Goal: Task Accomplishment & Management: Use online tool/utility

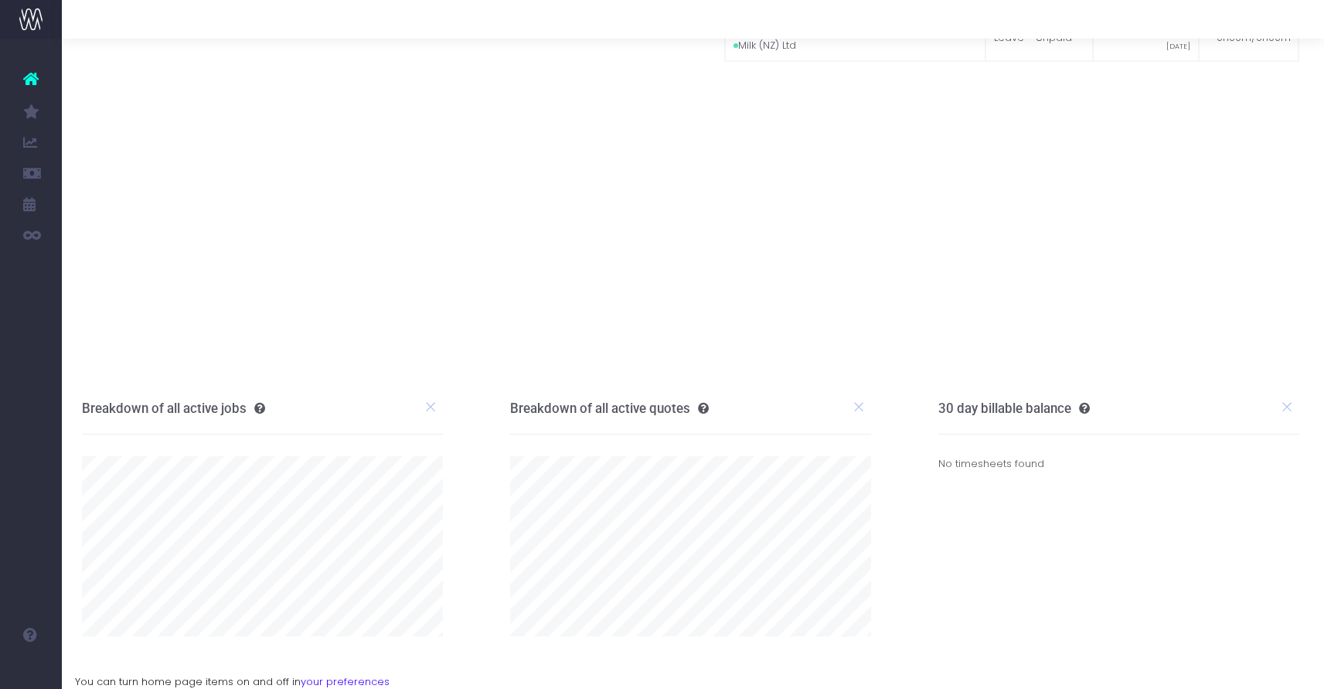
scroll to position [0, 2]
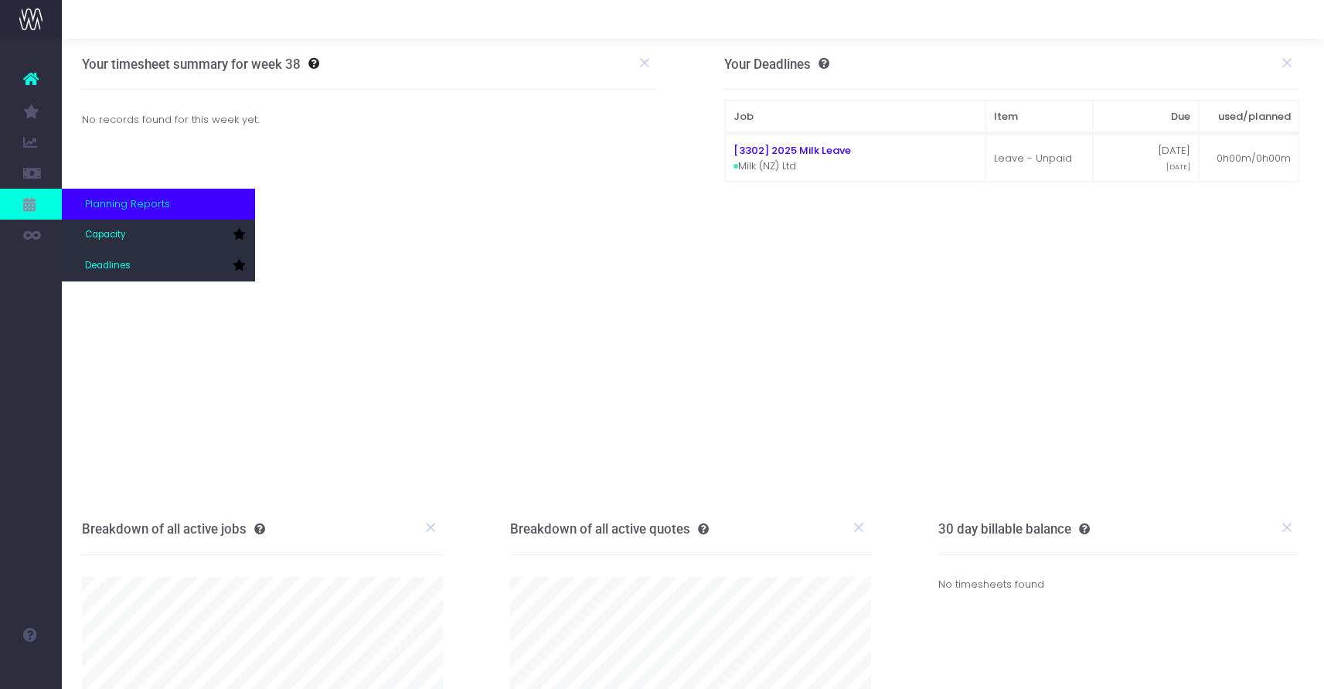
click at [148, 206] on span "Planning Reports" at bounding box center [127, 203] width 85 height 15
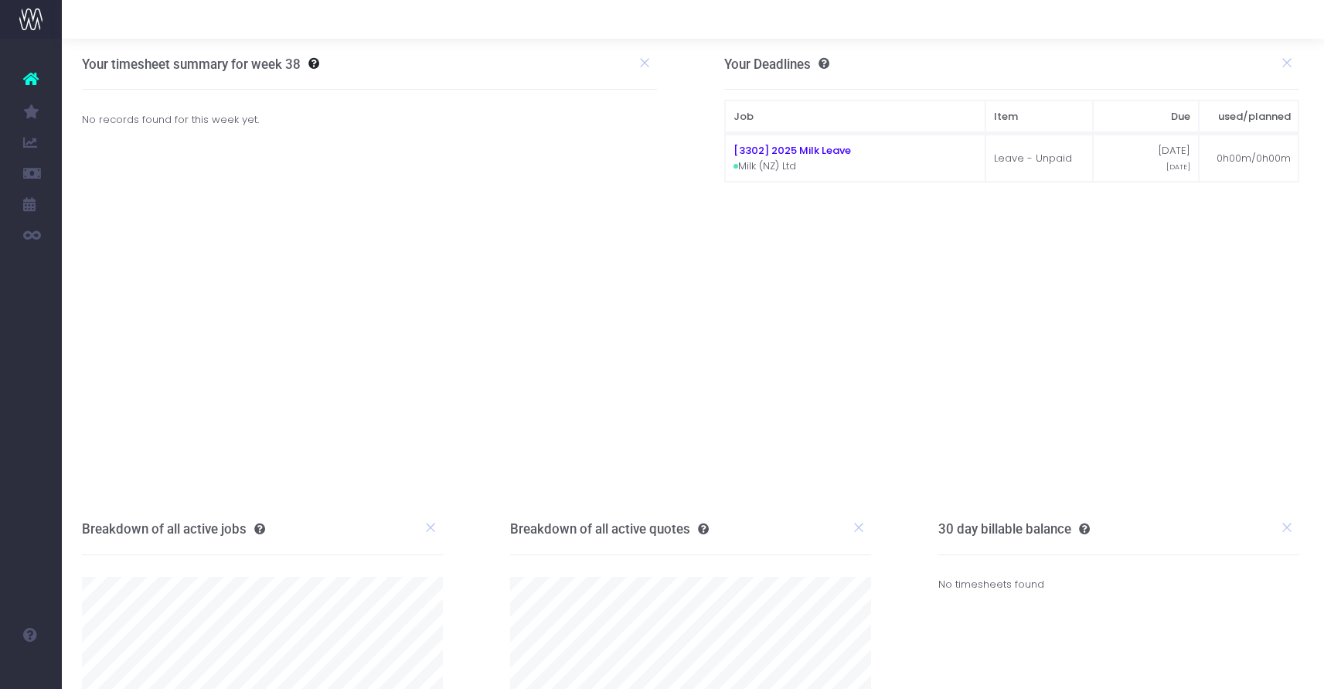
click at [35, 77] on icon at bounding box center [30, 79] width 15 height 20
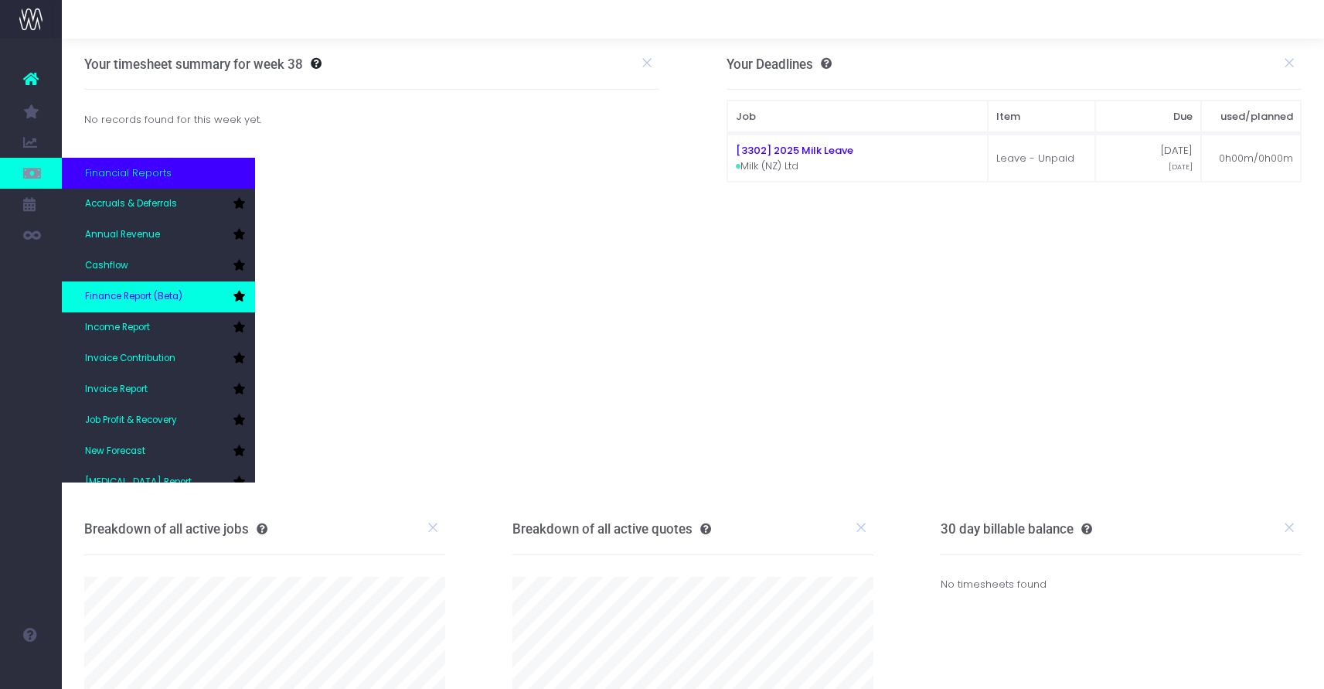
click at [132, 294] on span "Finance Report (Beta)" at bounding box center [133, 297] width 97 height 14
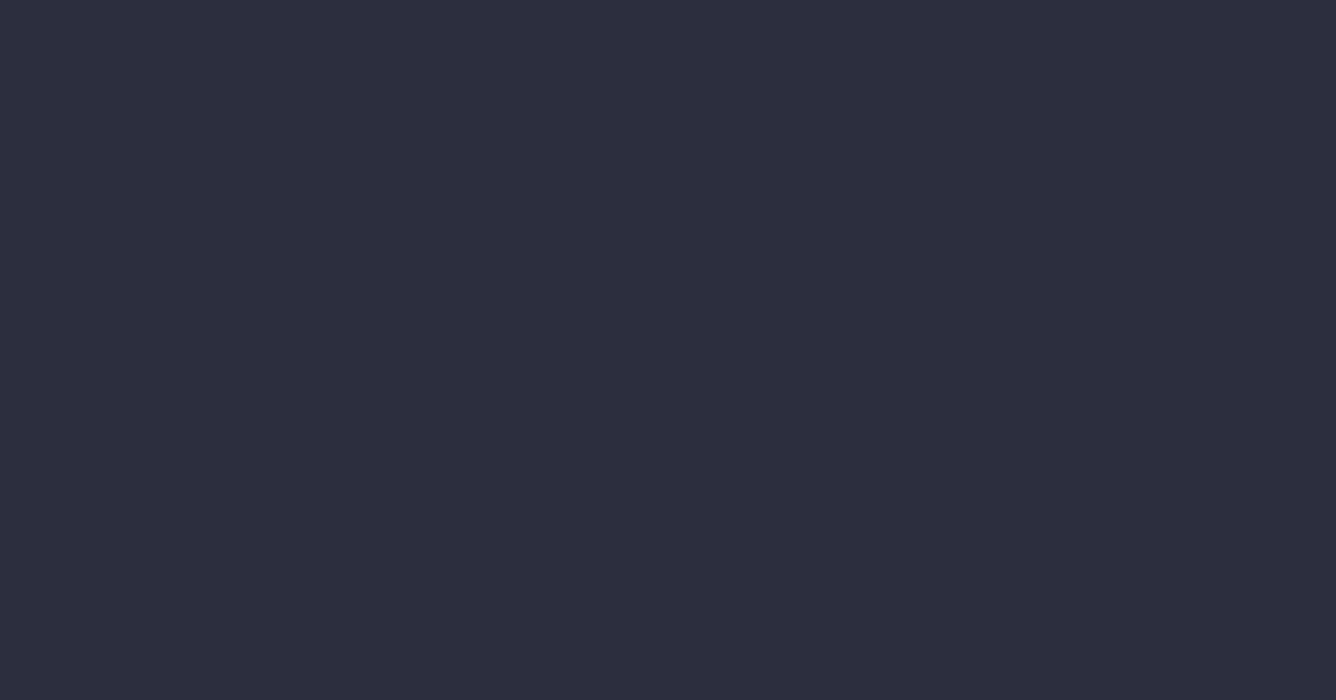
select select "finances"
select select "job"
select select "billing"
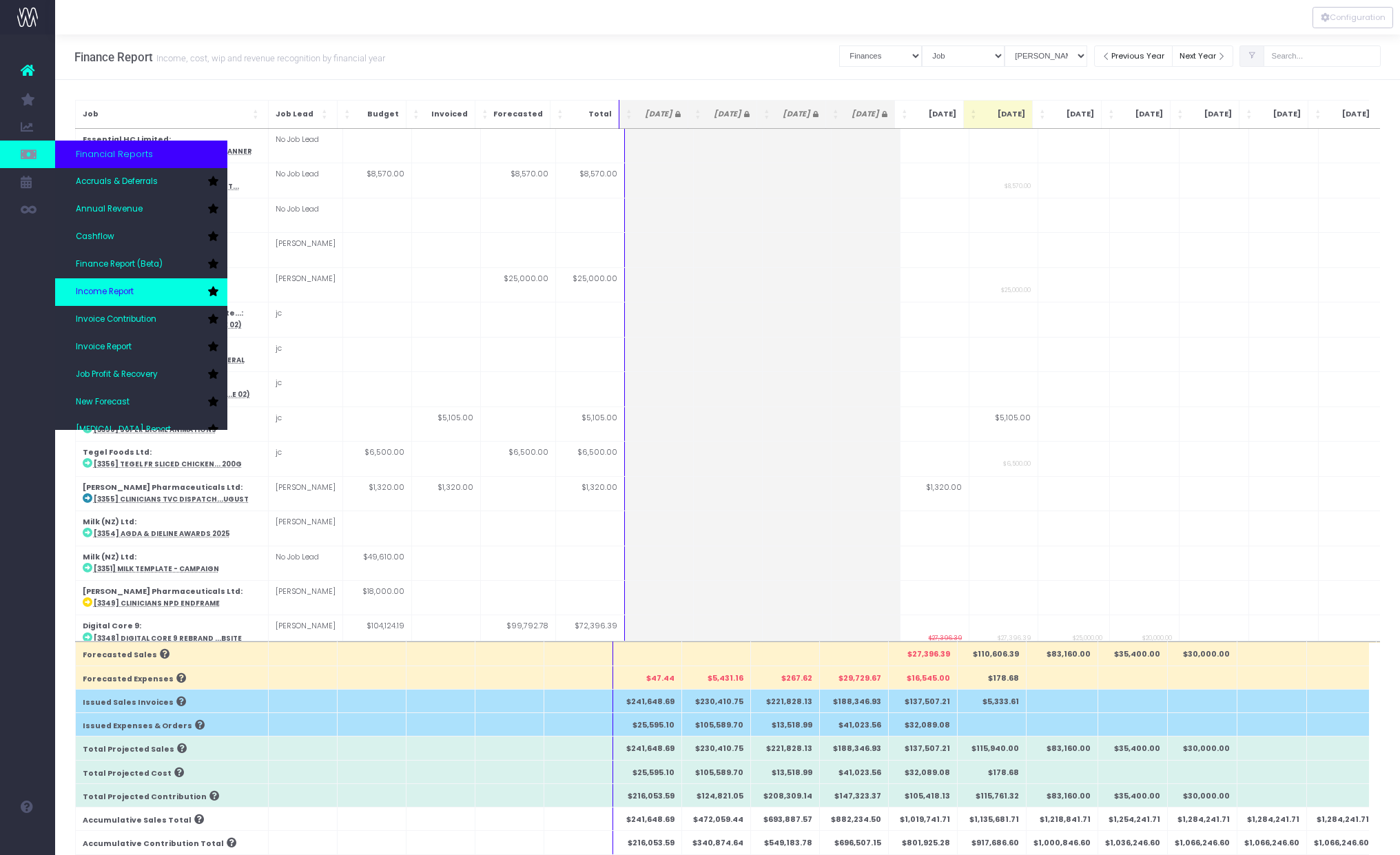
click at [107, 291] on span "Income Report" at bounding box center [104, 292] width 58 height 12
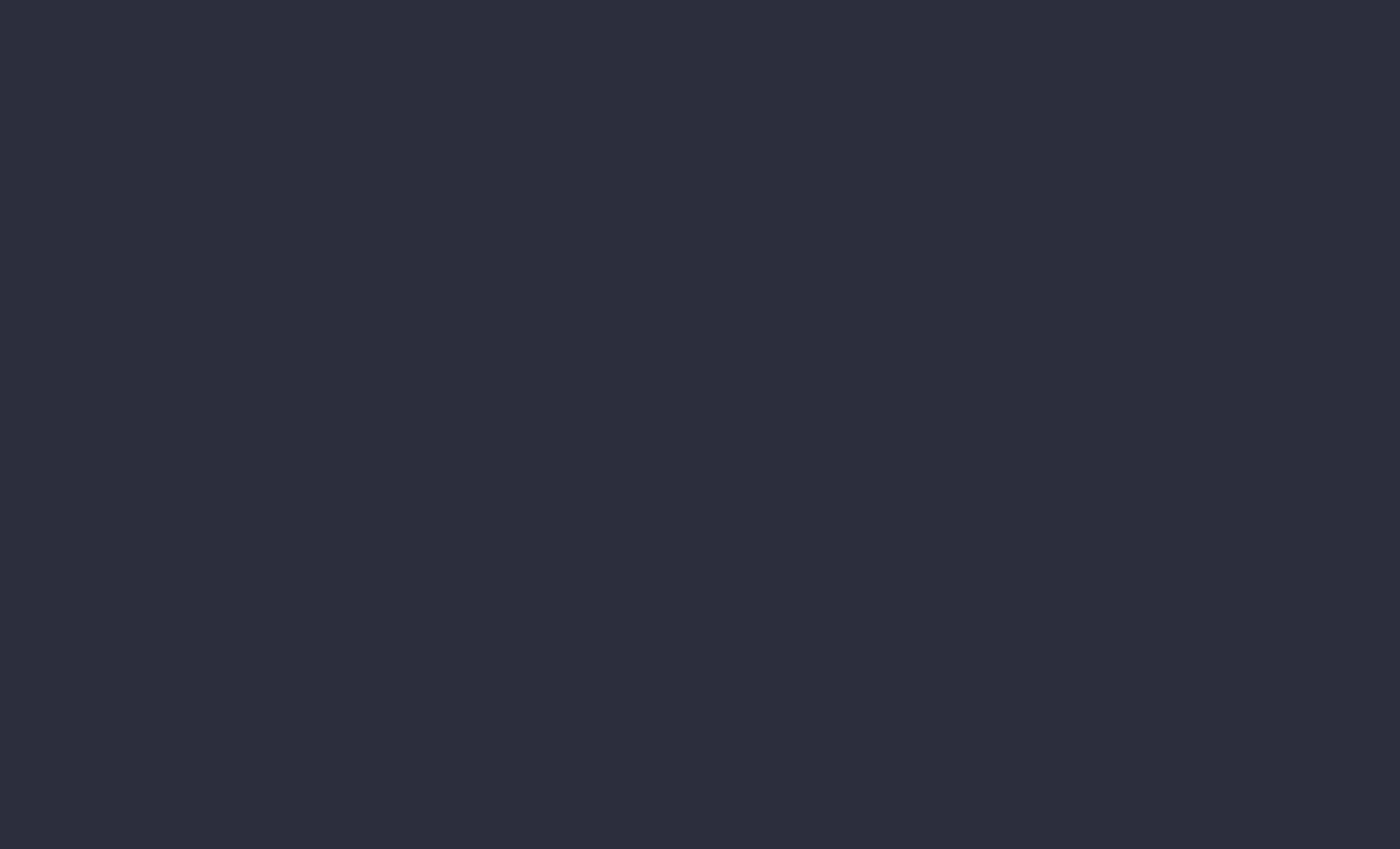
select select "job"
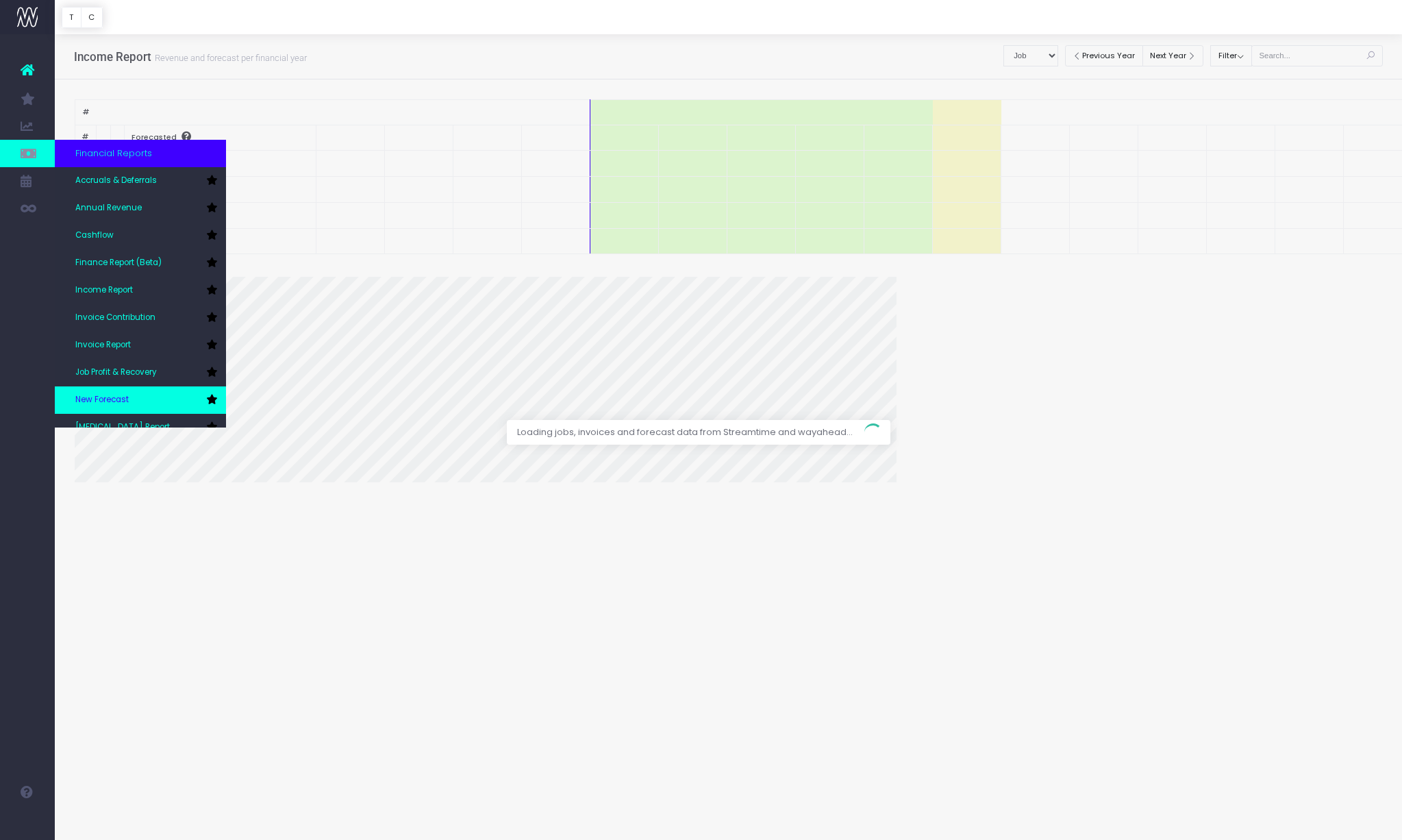
click at [97, 398] on span "New Forecast" at bounding box center [102, 400] width 53 height 12
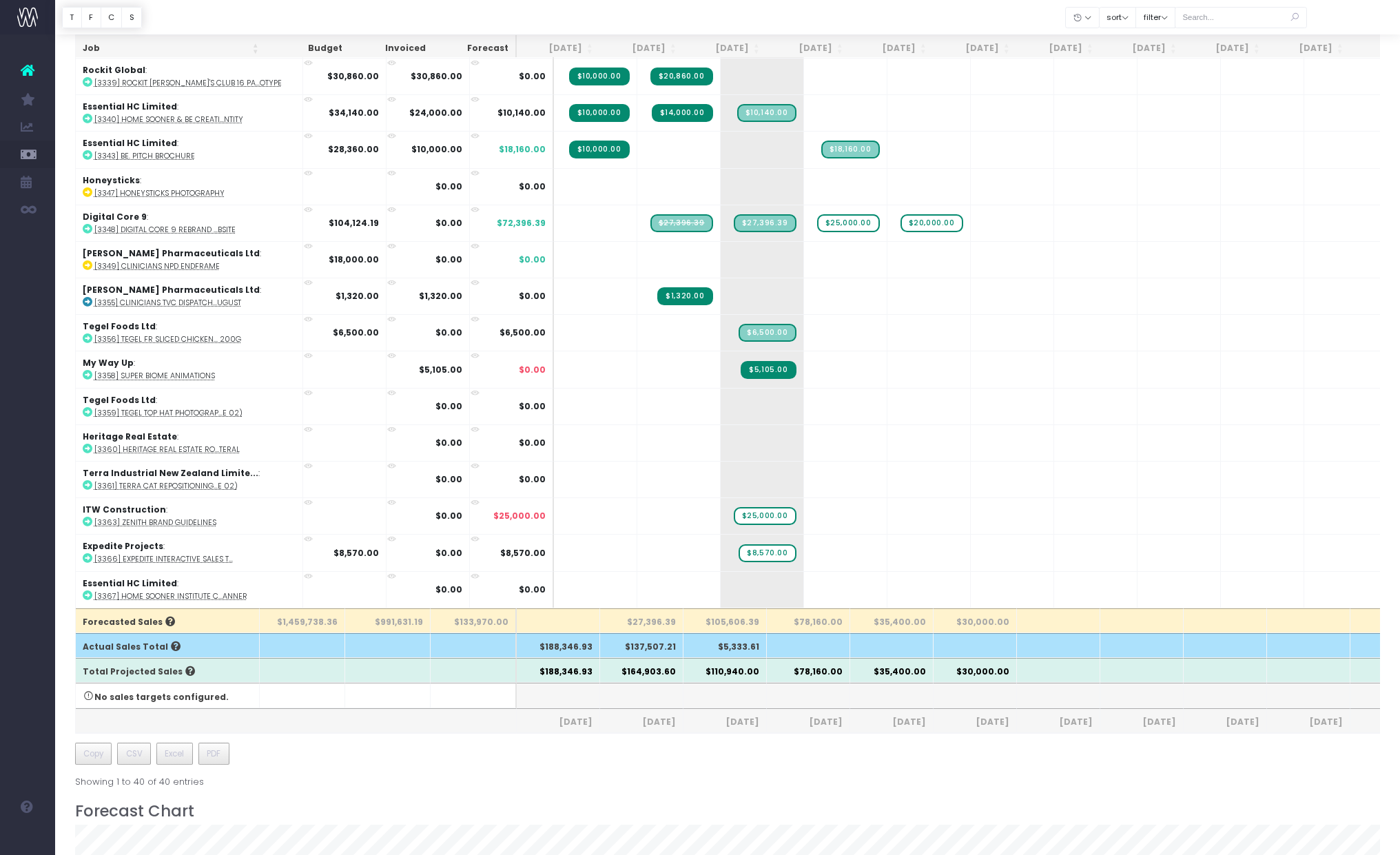
scroll to position [133, 0]
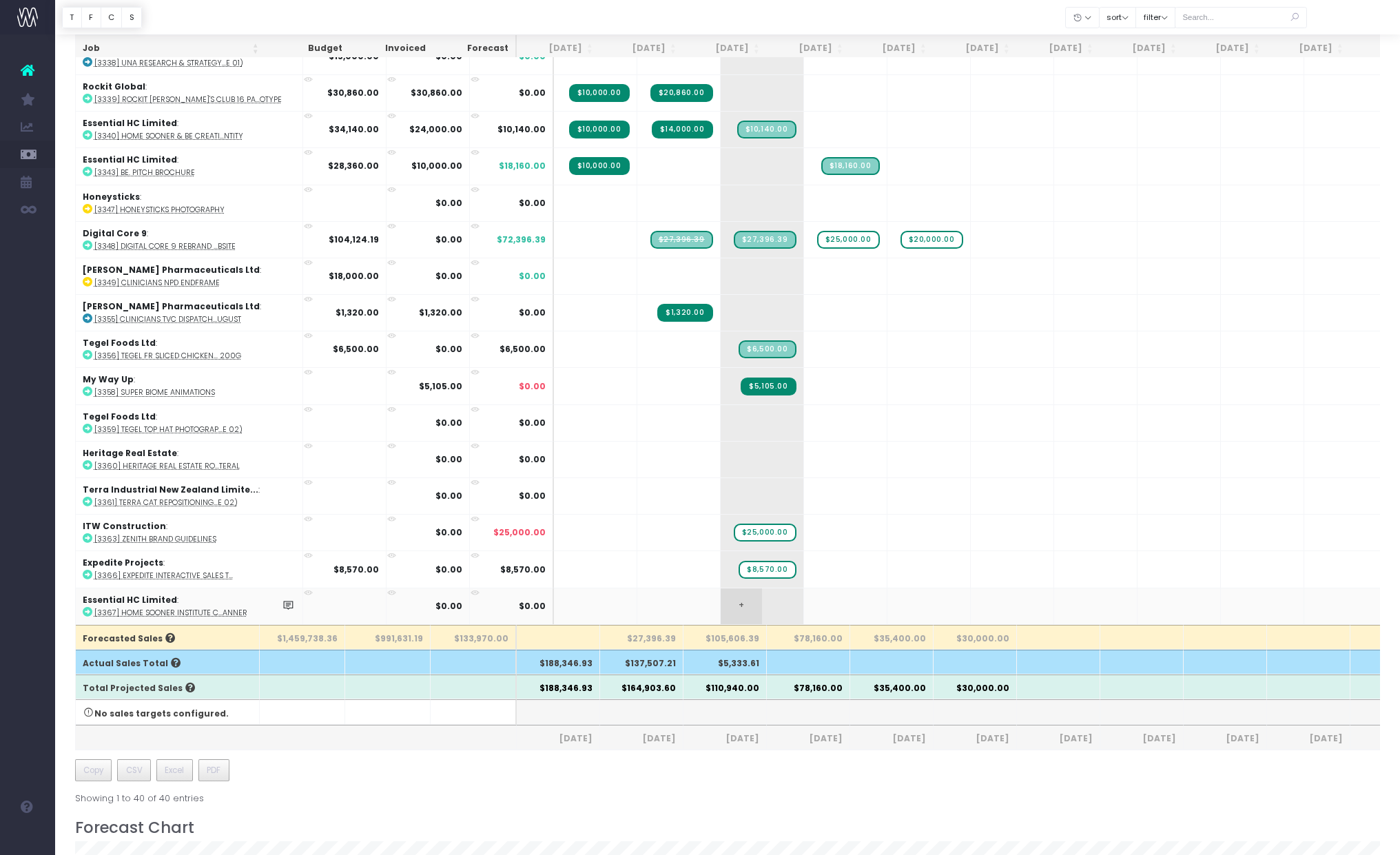
click at [721, 596] on span "+" at bounding box center [741, 606] width 41 height 36
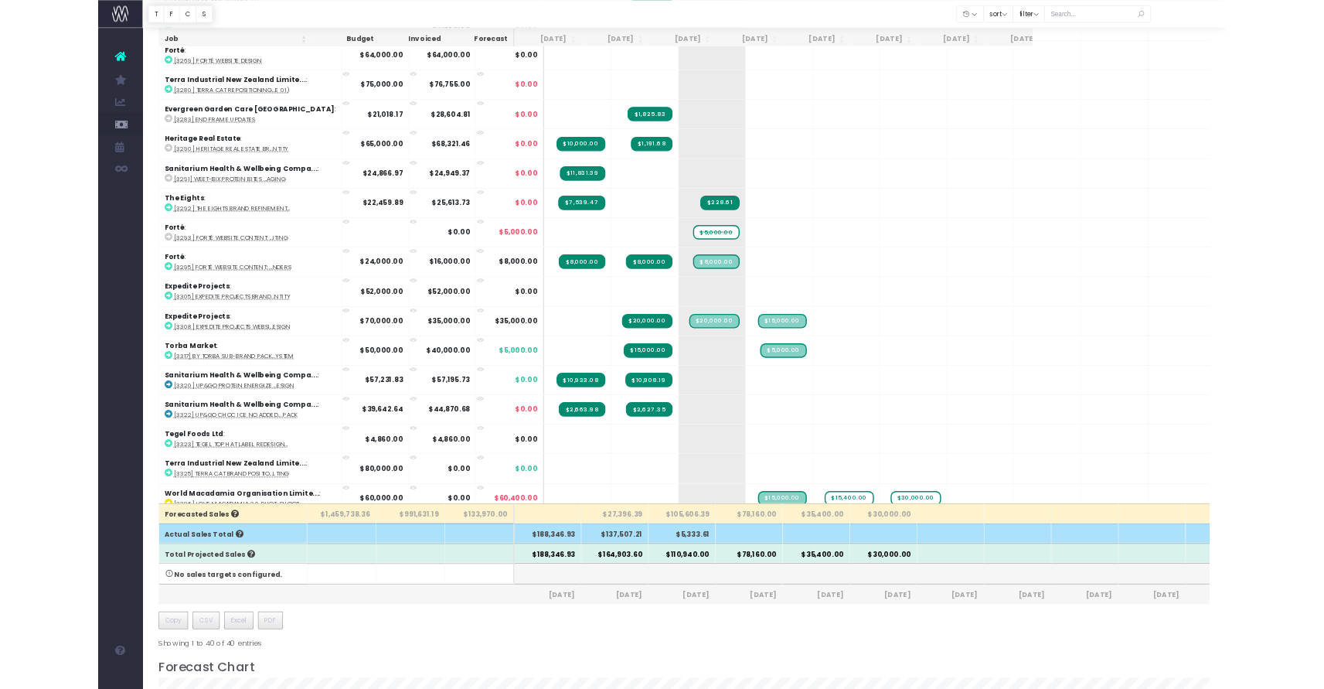
scroll to position [48, 0]
